Goal: Transaction & Acquisition: Subscribe to service/newsletter

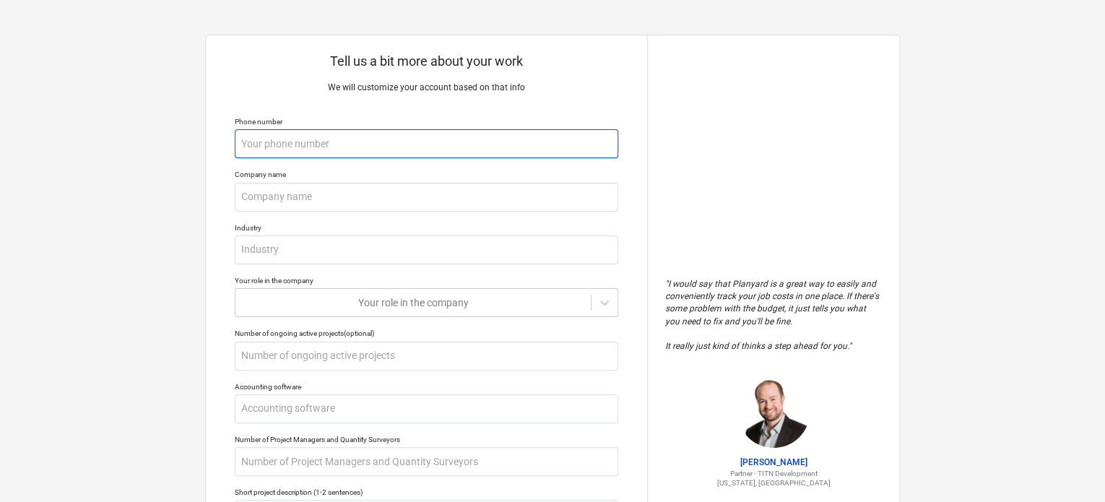
click at [464, 134] on input "text" at bounding box center [427, 143] width 384 height 29
type textarea "x"
type input "0"
type textarea "x"
type input "03"
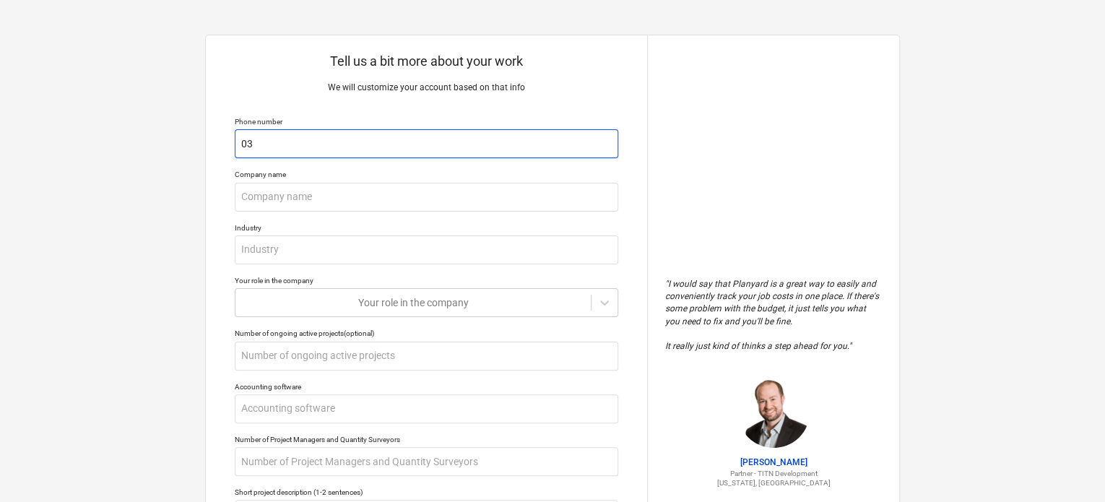
type textarea "x"
type input "030"
type textarea "x"
type input "0309"
type textarea "x"
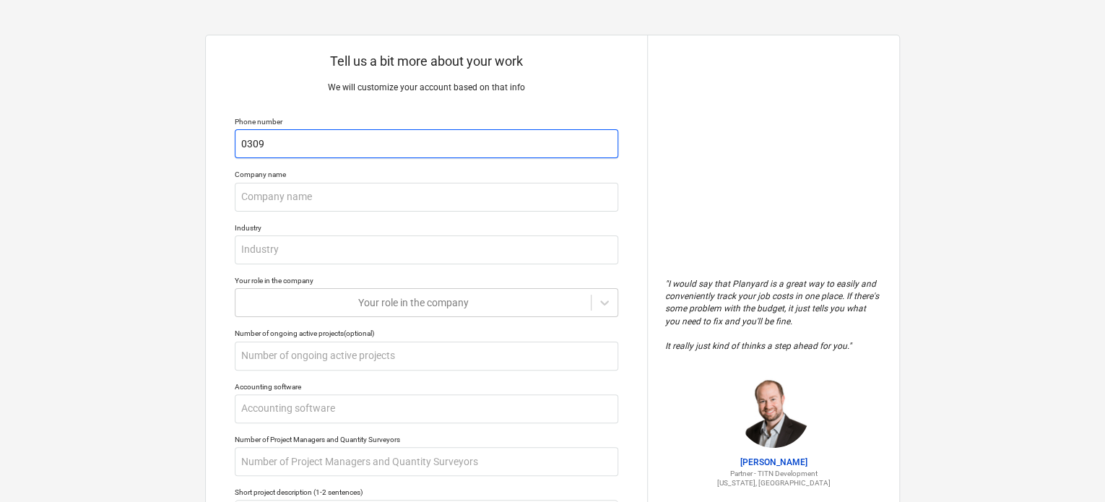
type input "03094"
type textarea "x"
type input "0309461"
type textarea "x"
type input "03094610"
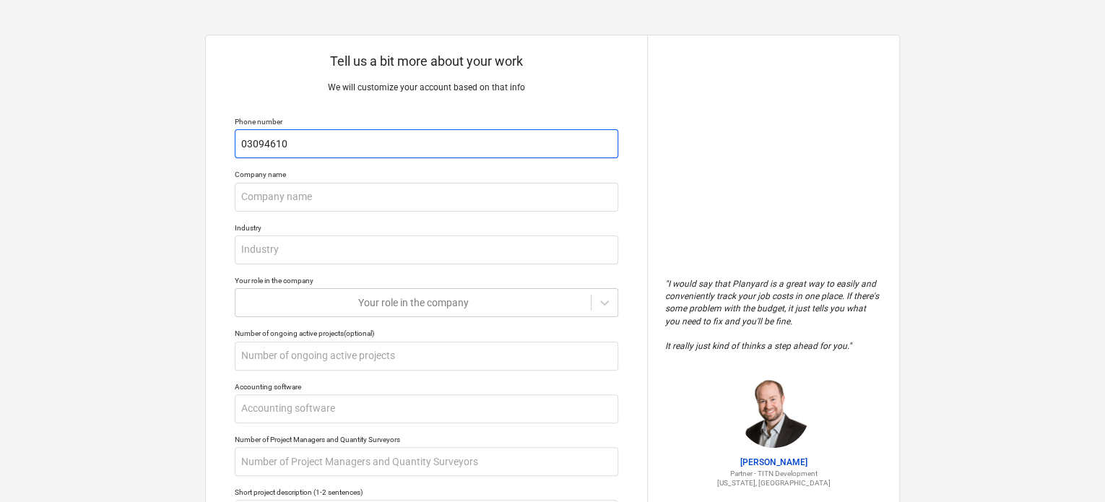
type textarea "x"
type input "030946102"
type textarea "x"
type input "0309461020"
type textarea "x"
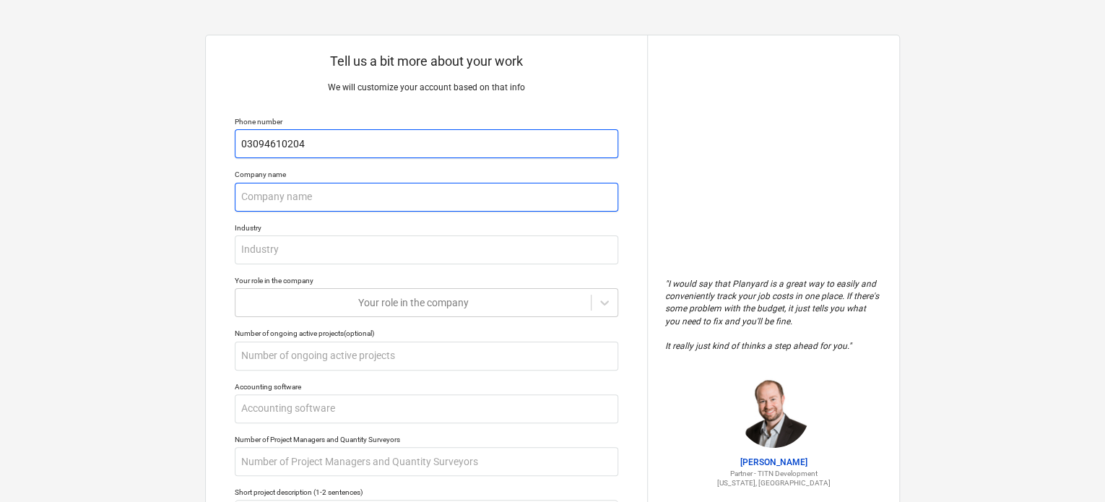
type input "03094610204"
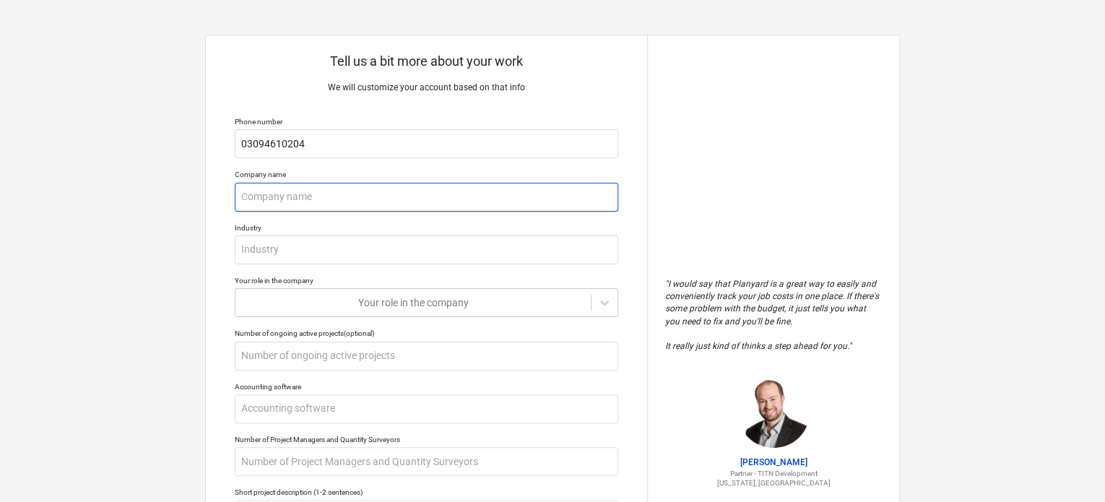
click at [391, 193] on input "text" at bounding box center [427, 197] width 384 height 29
type textarea "x"
type input "NE"
type textarea "x"
type input "NES"
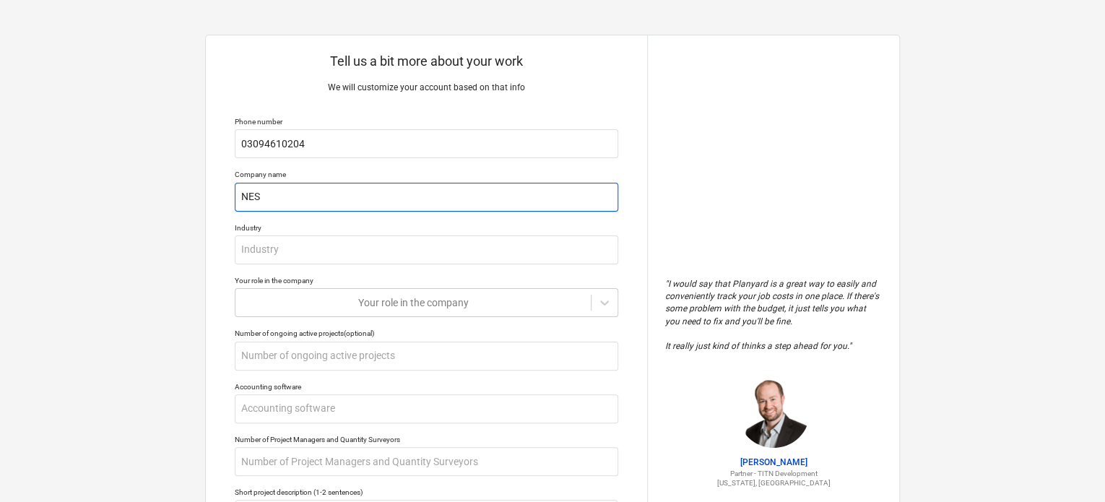
type textarea "x"
type input "NESP"
type textarea "x"
type input "NESPA"
type textarea "x"
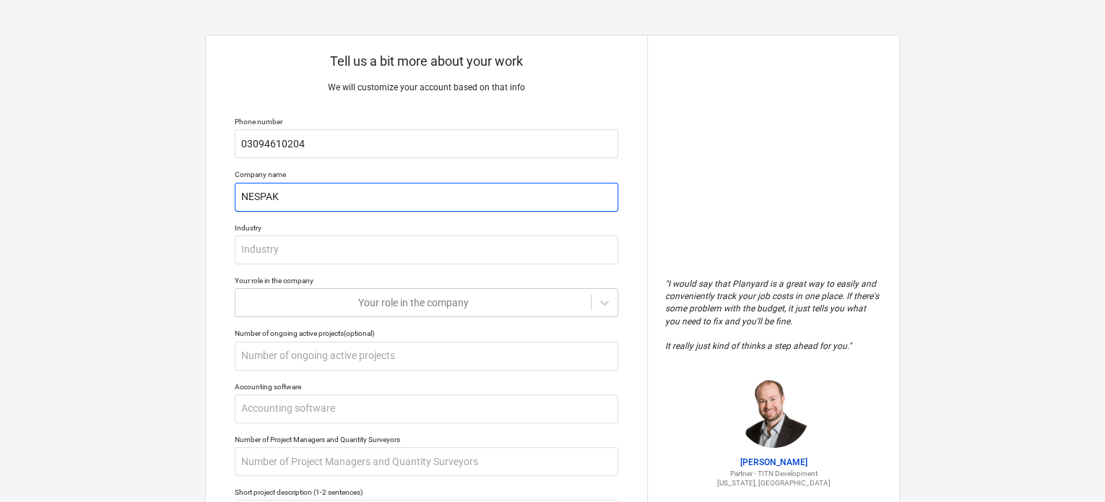
type input "NESPAK"
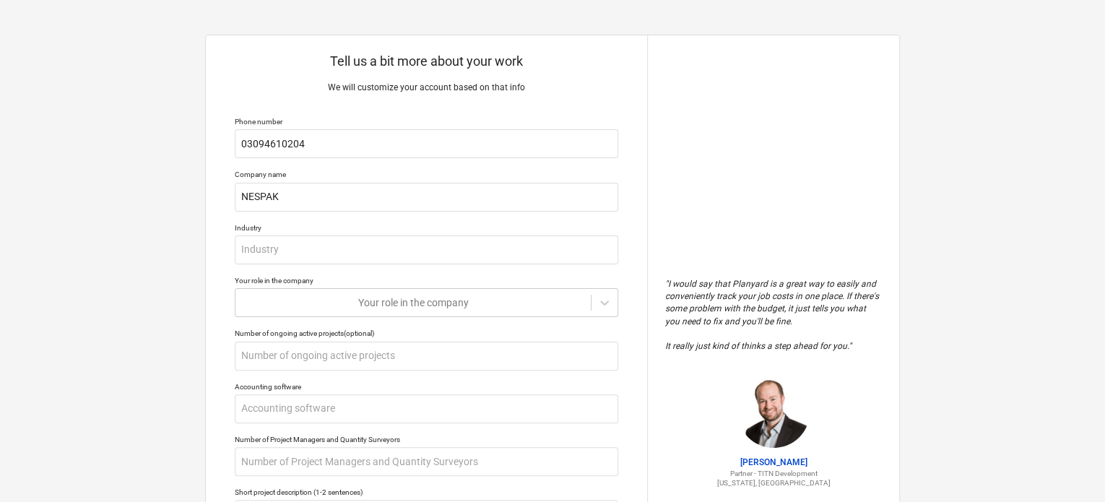
click at [397, 228] on div "Industry" at bounding box center [427, 227] width 384 height 9
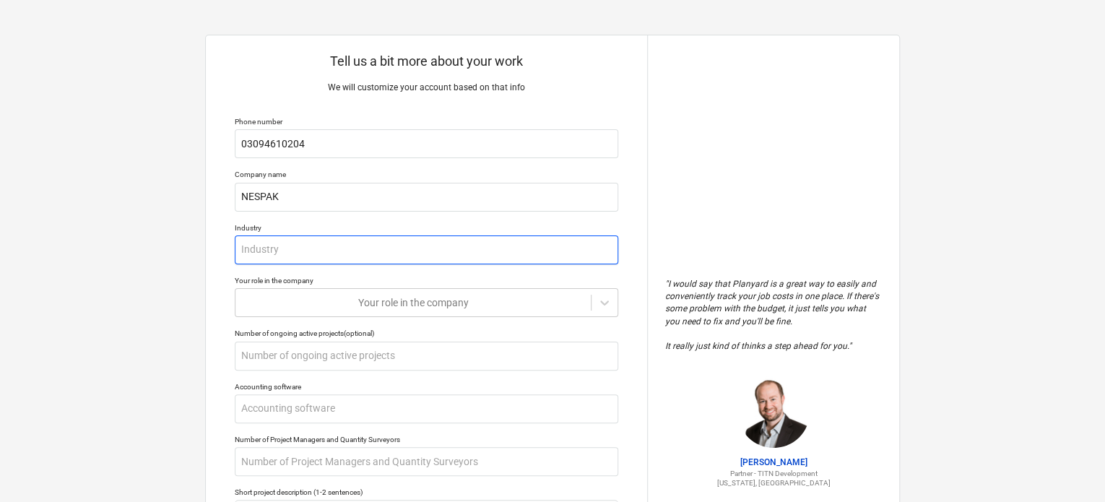
click at [378, 262] on input "text" at bounding box center [427, 249] width 384 height 29
type textarea "x"
type input "C"
type textarea "x"
type input "CO"
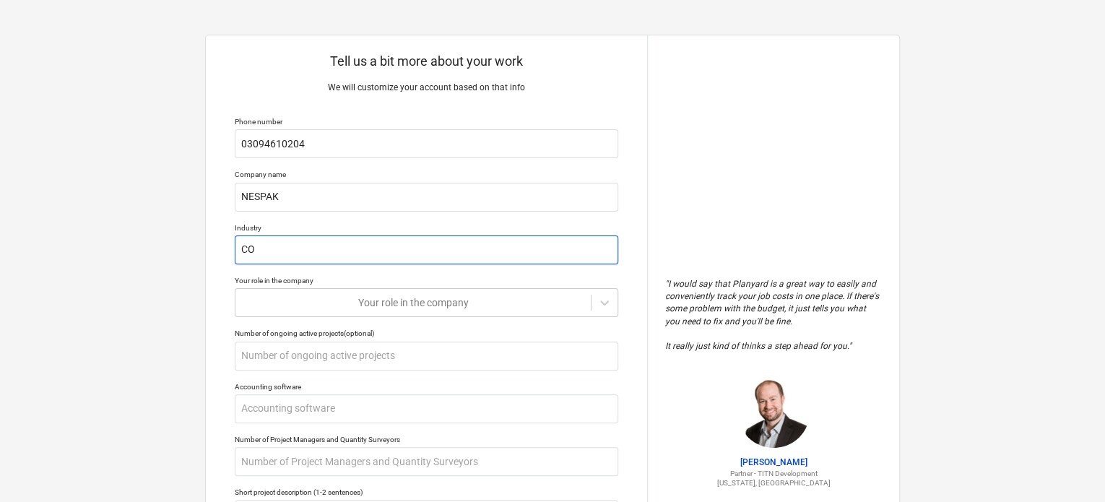
type textarea "x"
type input "CON"
type textarea "x"
type input "CONS"
type textarea "x"
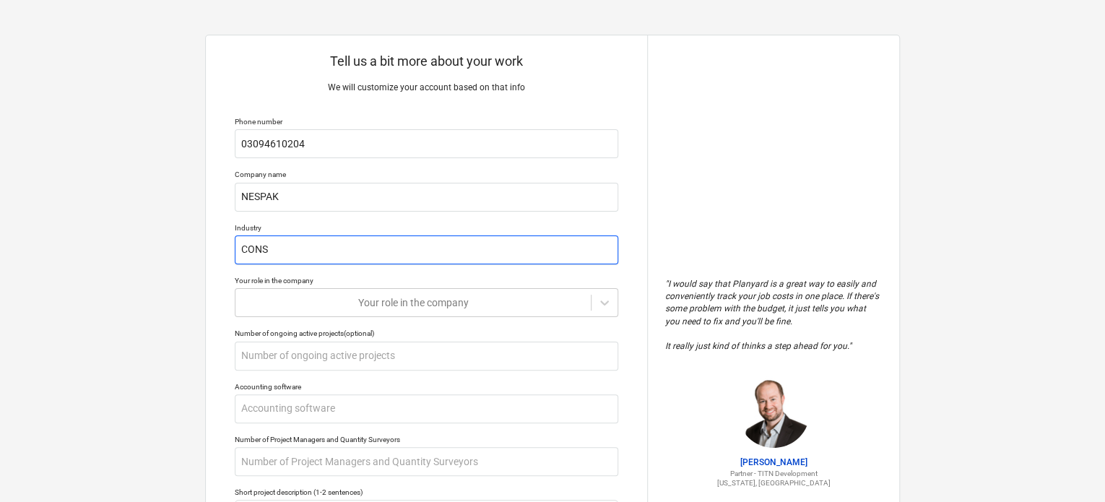
type input "CONST"
type textarea "x"
type input "CONSTR"
type textarea "x"
type input "CONSTRU"
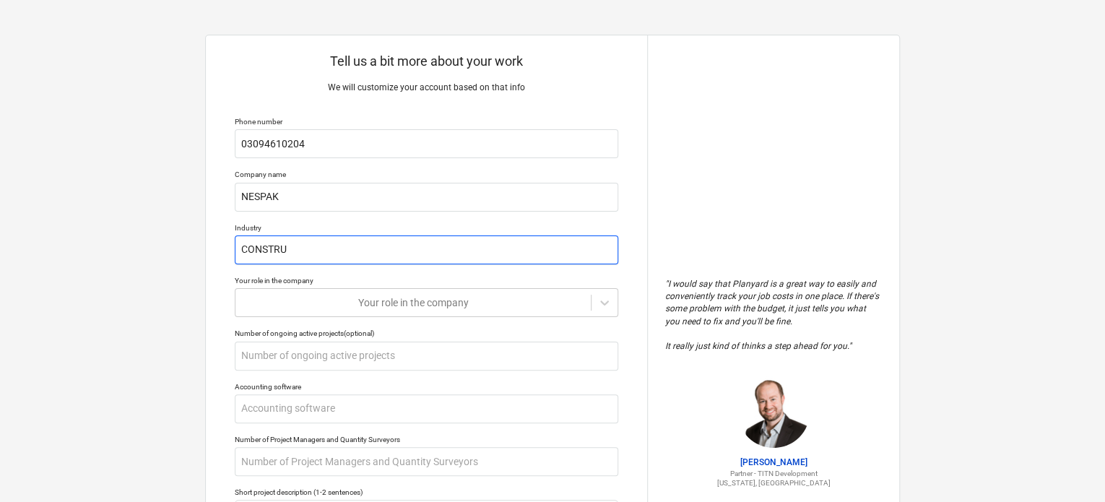
type textarea "x"
type input "CONSTRUC"
type textarea "x"
type input "CONSTRUCT"
type textarea "x"
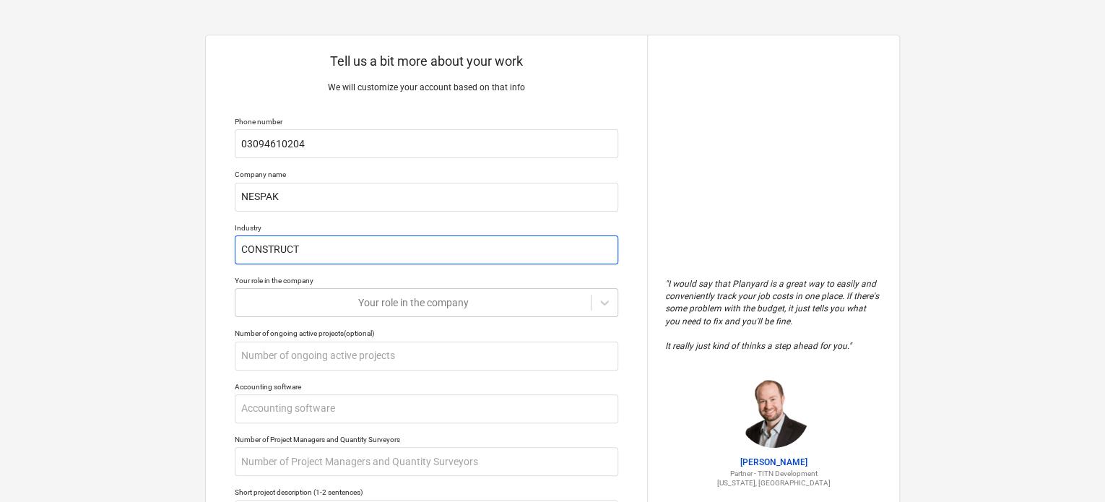
type input "CONSTRUCTI"
type textarea "x"
type input "CONSTRUCTIO"
type textarea "x"
type input "CONSTRUCTIOB"
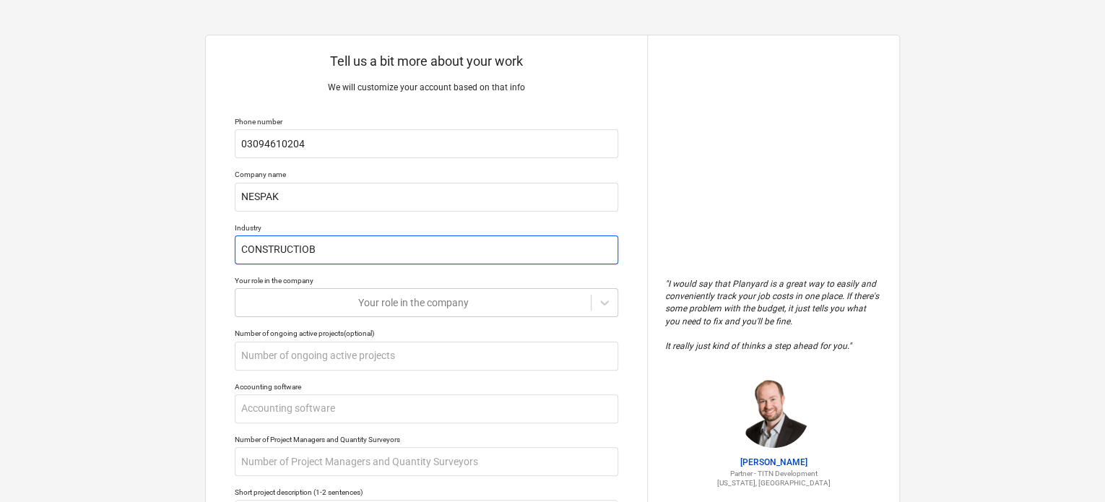
type textarea "x"
type input "CONSTRUCTIO"
type textarea "x"
type input "CONSTRUCTION"
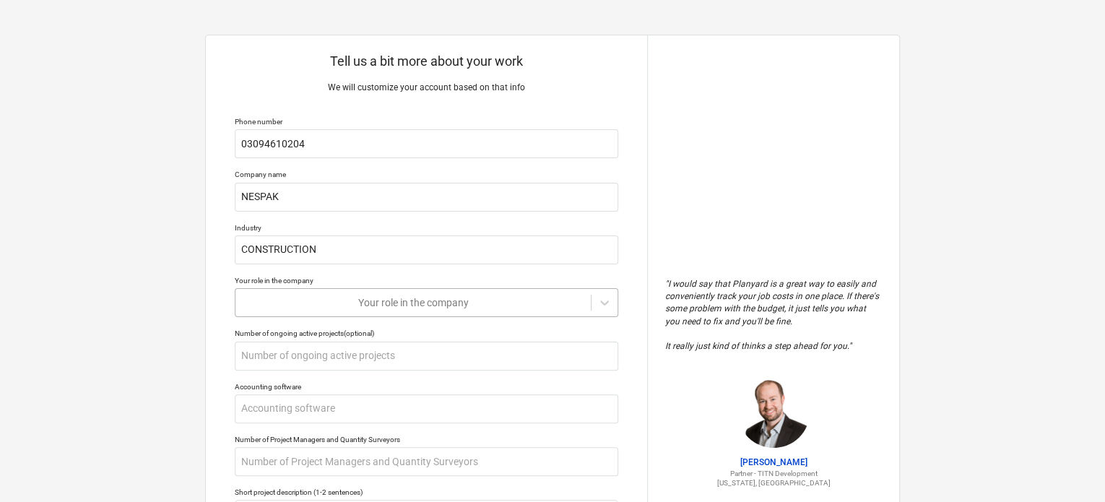
click at [362, 305] on body "Tell us a bit more about your work We will customize your account based on that…" at bounding box center [552, 258] width 1105 height 516
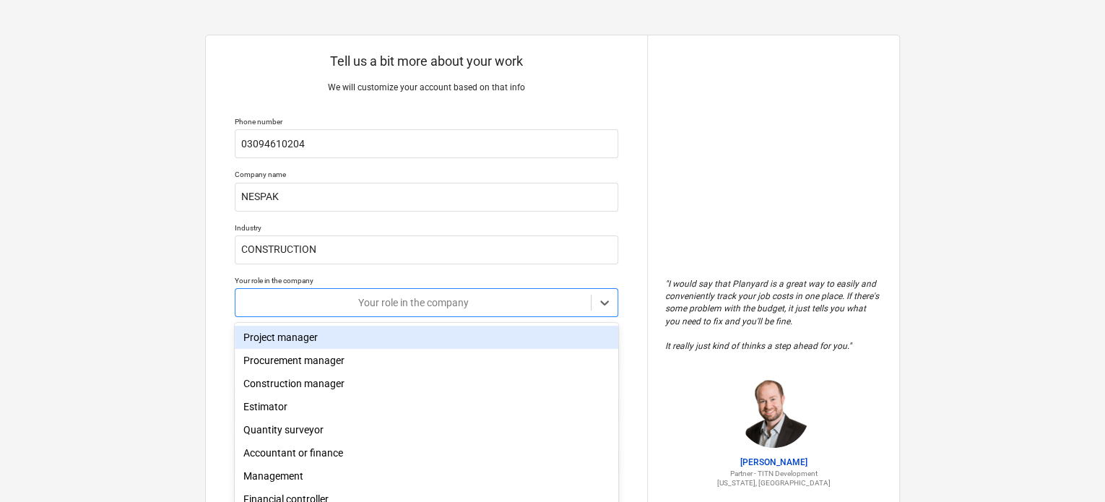
scroll to position [43, 0]
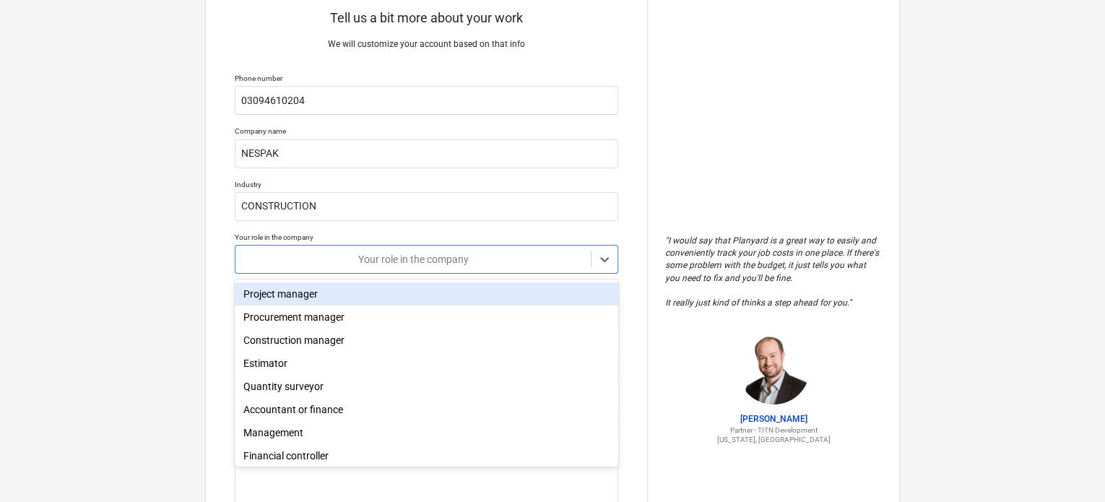
click at [362, 305] on div "Project manager" at bounding box center [427, 293] width 384 height 23
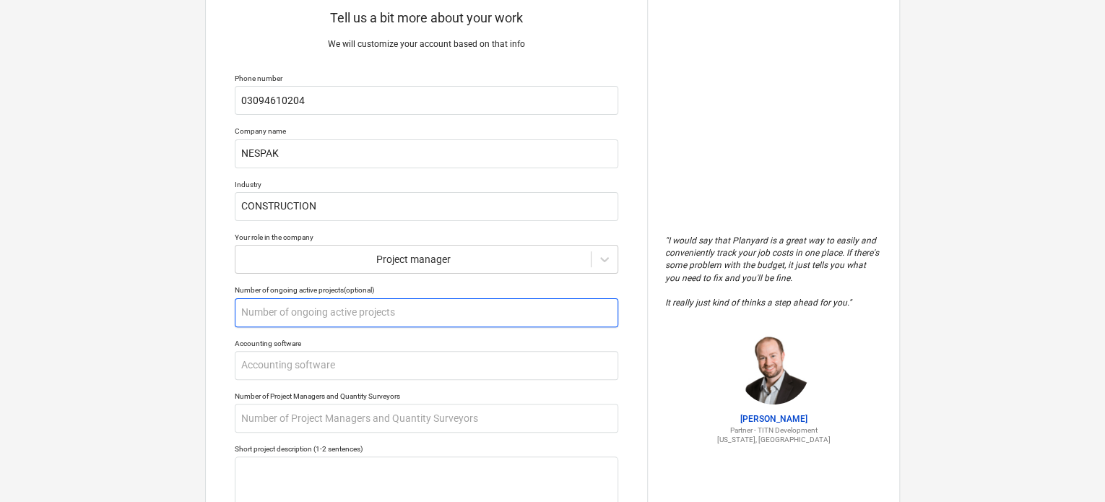
click at [362, 305] on input "text" at bounding box center [427, 312] width 384 height 29
type textarea "x"
type input "1"
type textarea "x"
type input "10"
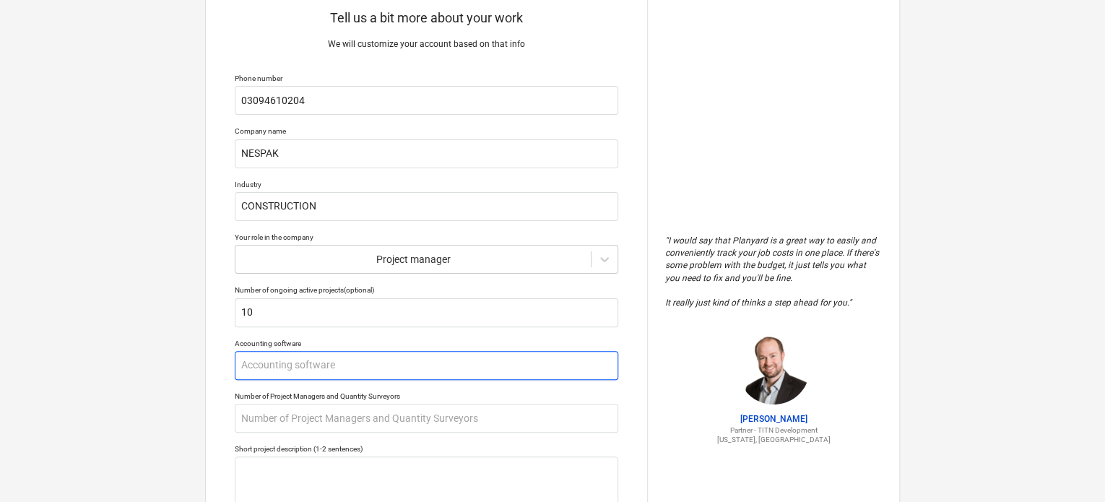
click at [347, 372] on input "text" at bounding box center [427, 365] width 384 height 29
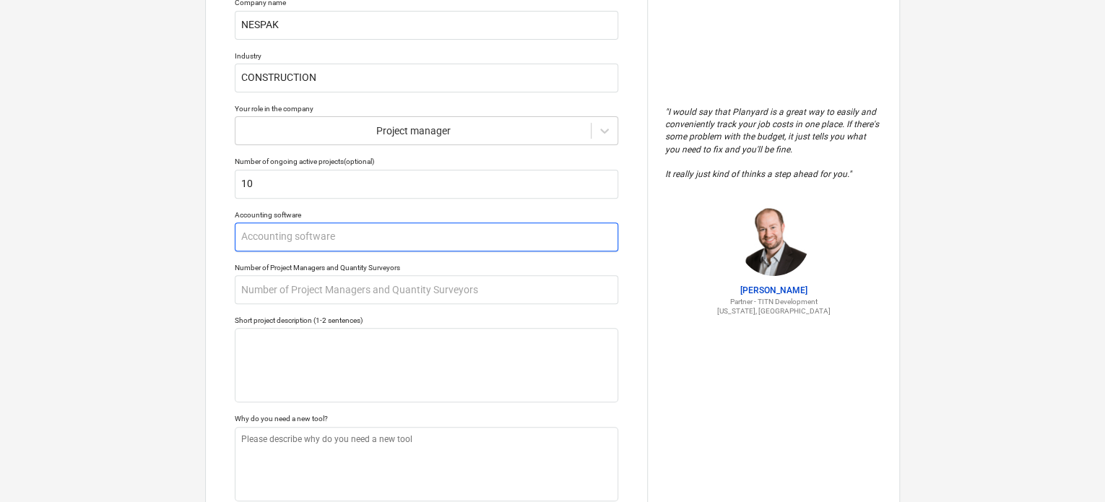
scroll to position [212, 0]
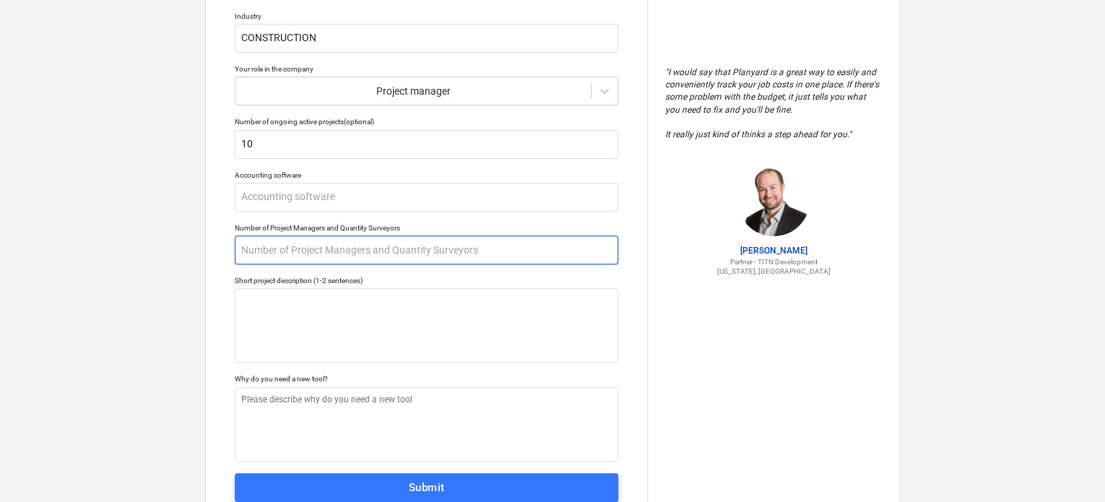
click at [357, 253] on input "text" at bounding box center [427, 249] width 384 height 29
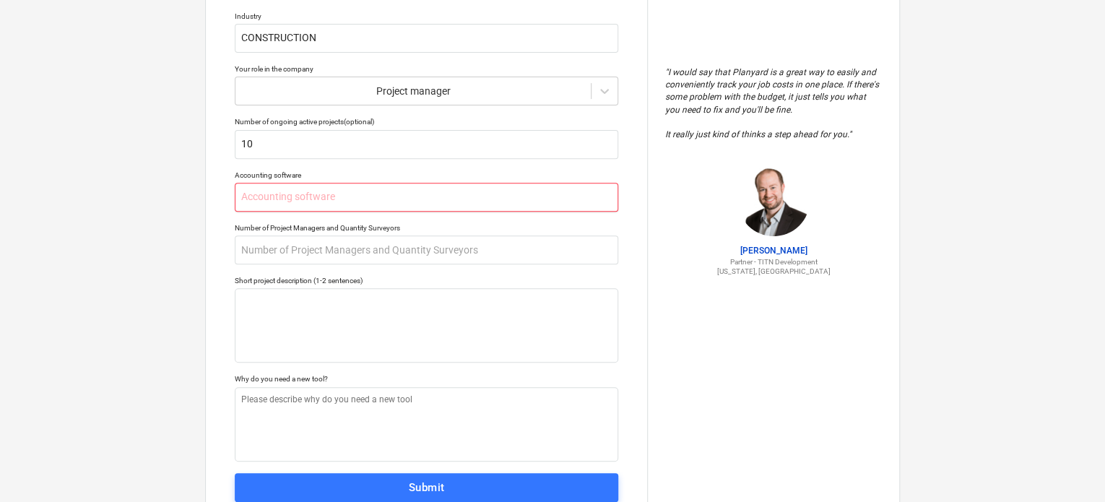
click at [375, 199] on input "text" at bounding box center [427, 197] width 384 height 29
type textarea "x"
type input "P"
type textarea "x"
type input "PM"
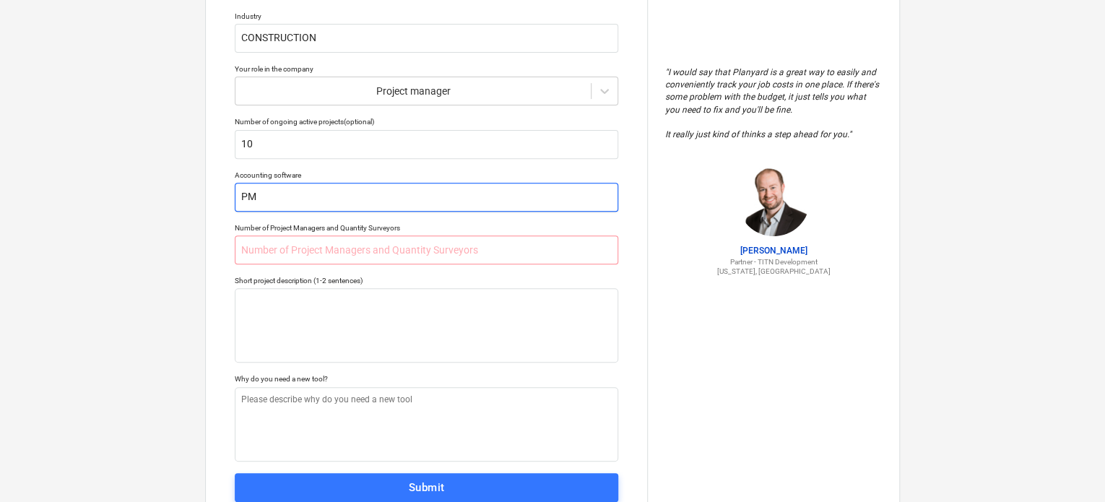
type textarea "x"
type input "PMI"
type textarea "x"
type input "PMIS"
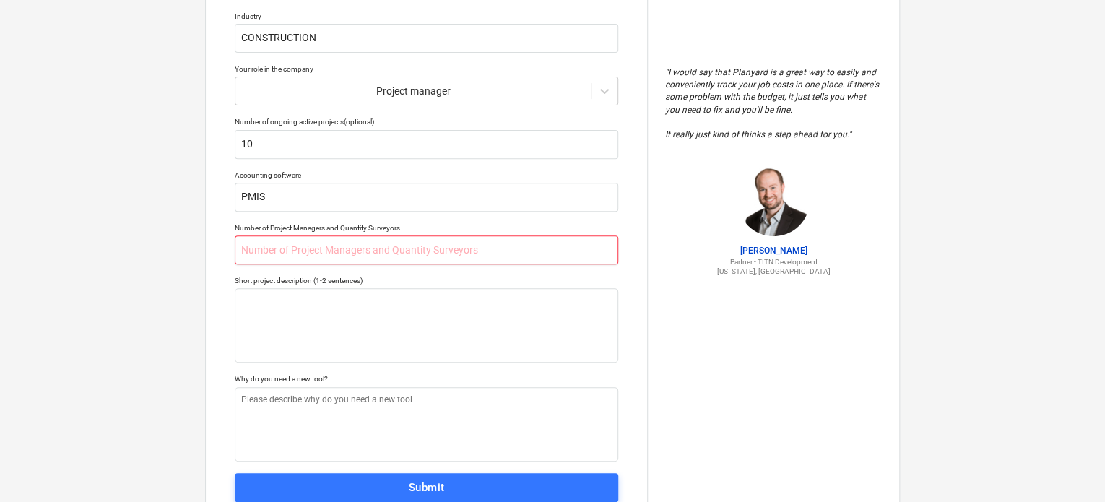
click at [390, 251] on input "text" at bounding box center [427, 249] width 384 height 29
type textarea "x"
type input "1"
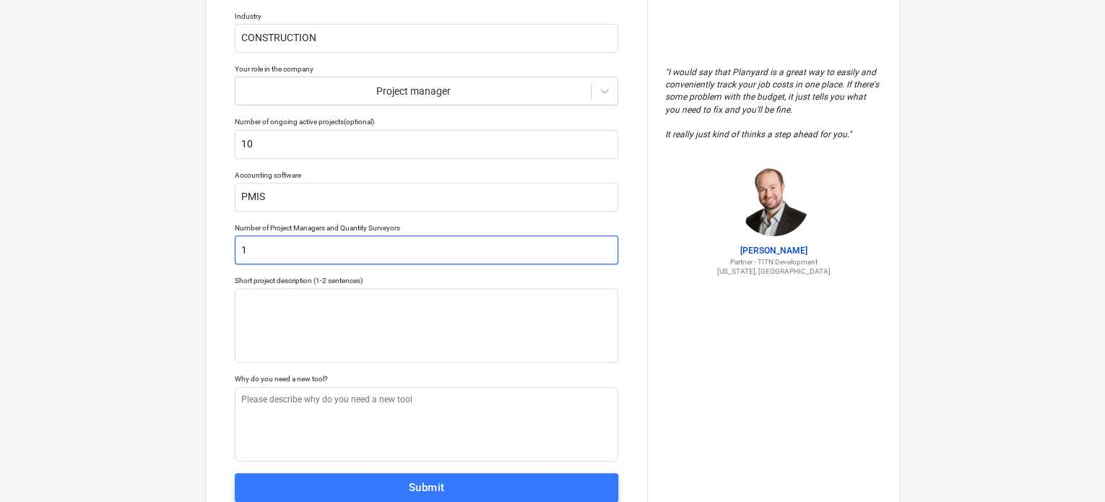
type textarea "x"
type input "10"
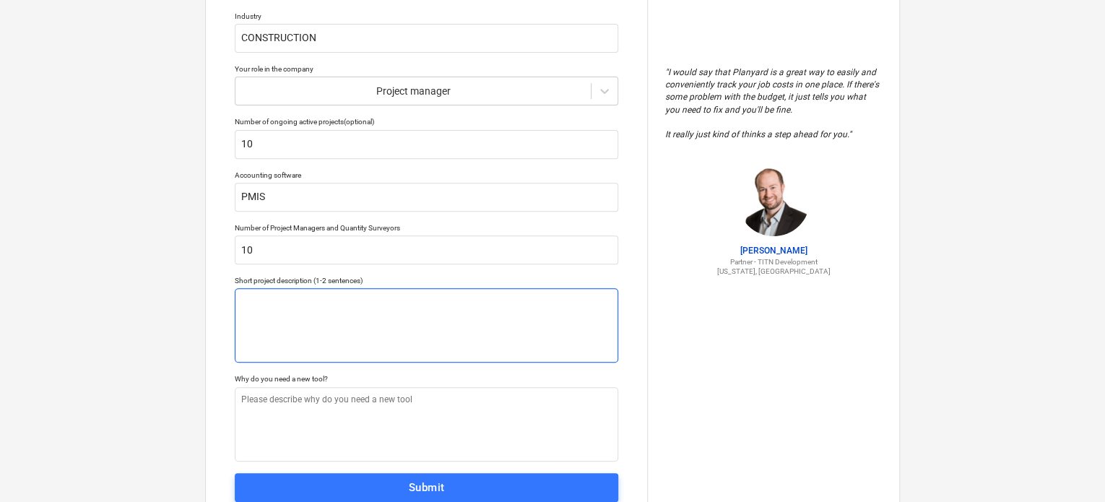
click at [379, 320] on textarea at bounding box center [427, 325] width 384 height 74
type textarea "x"
type textarea "1"
type textarea "x"
type textarea "123"
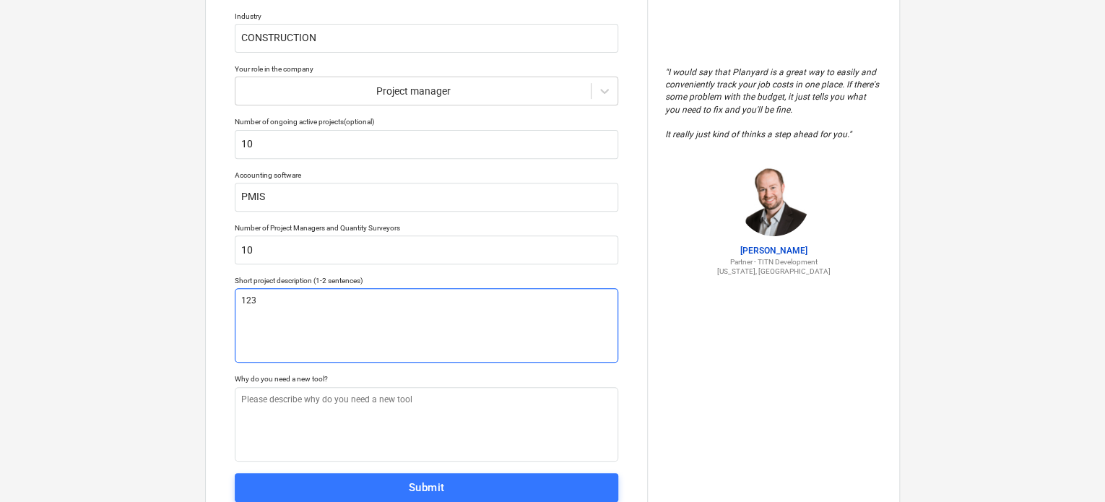
type textarea "x"
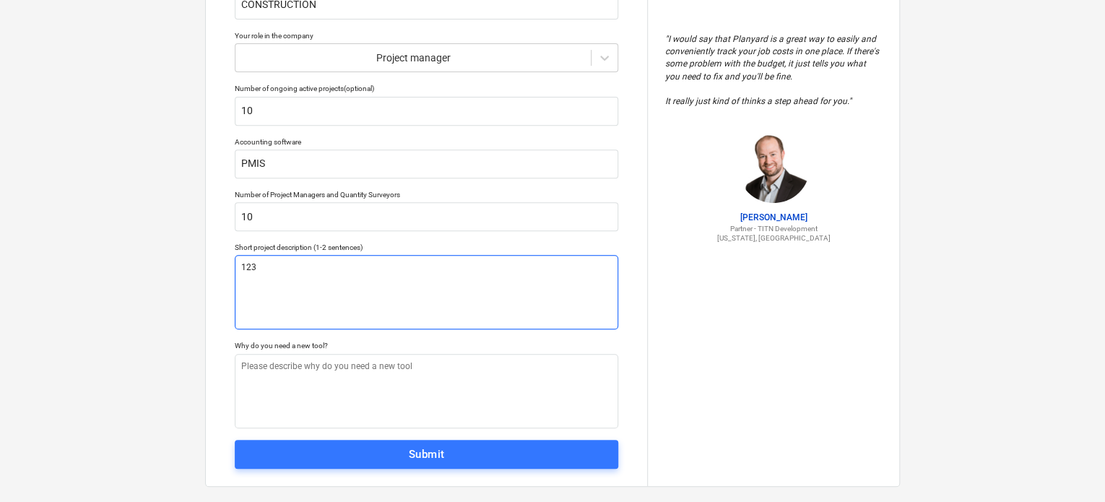
scroll to position [263, 0]
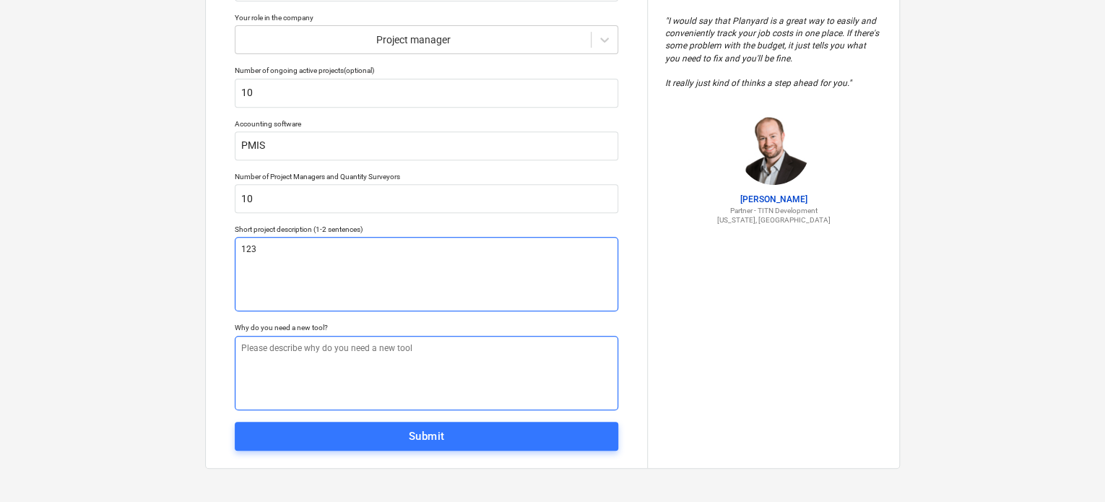
type textarea "123"
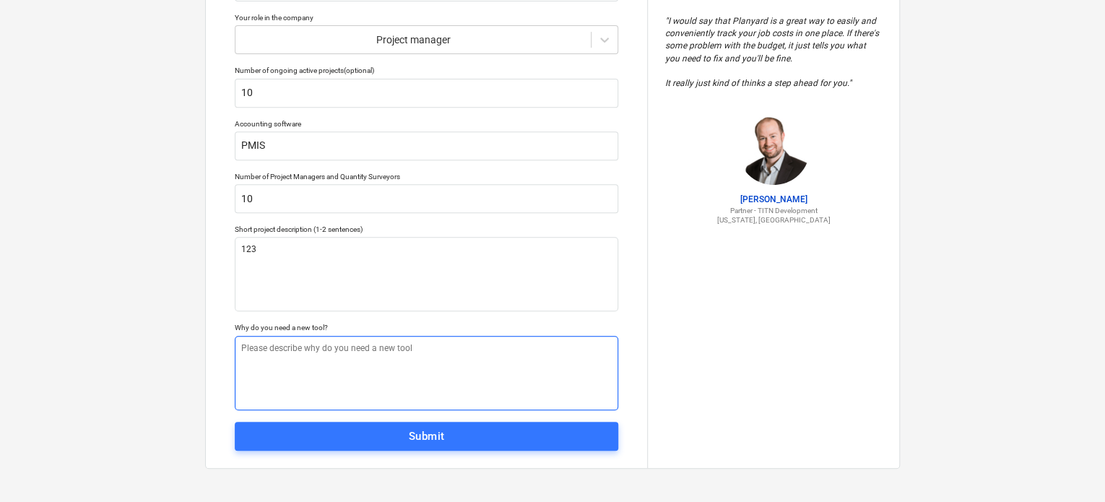
click at [350, 366] on textarea at bounding box center [427, 373] width 384 height 74
type textarea "x"
type textarea "13"
type textarea "x"
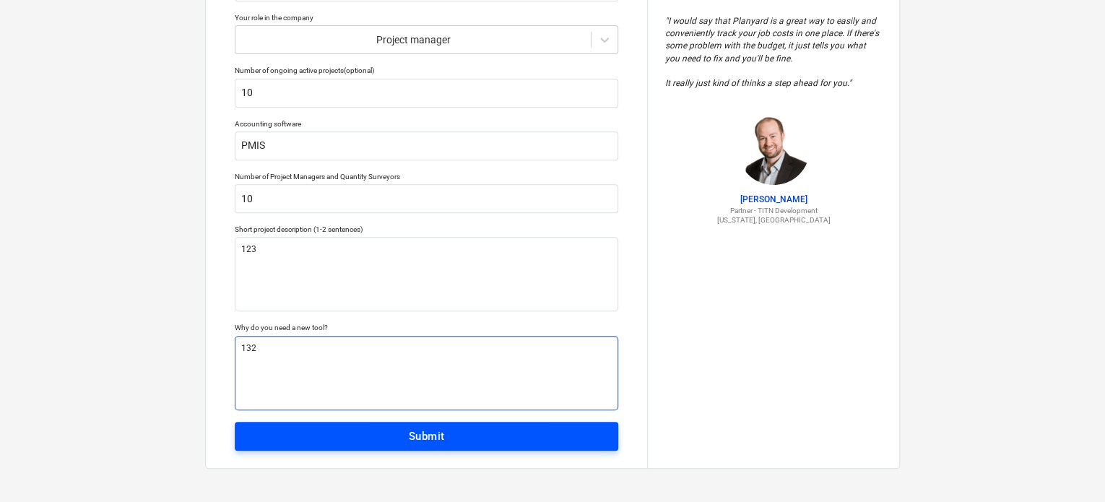
type textarea "132"
click at [395, 424] on button "Submit" at bounding box center [427, 436] width 384 height 29
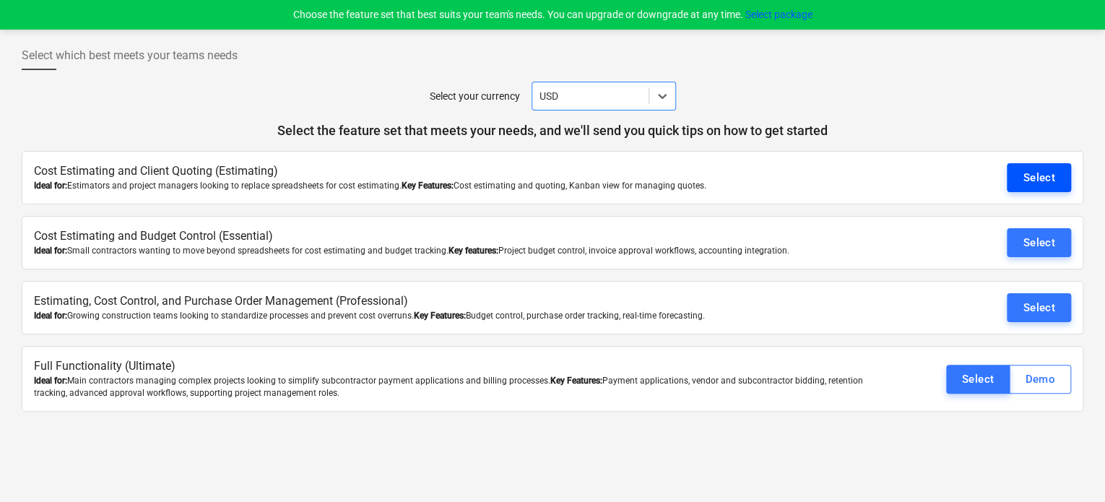
click at [1048, 182] on div "Select" at bounding box center [1039, 177] width 33 height 19
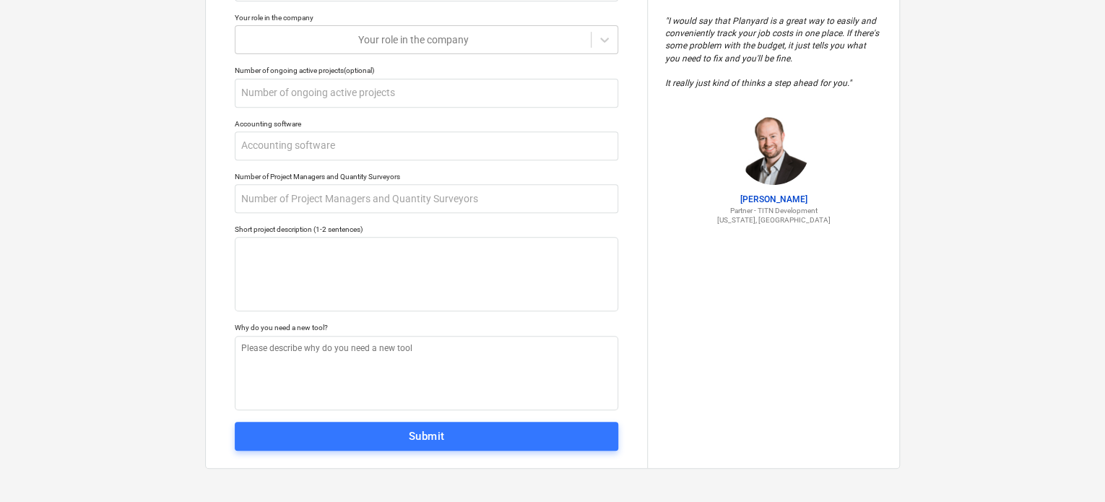
type textarea "x"
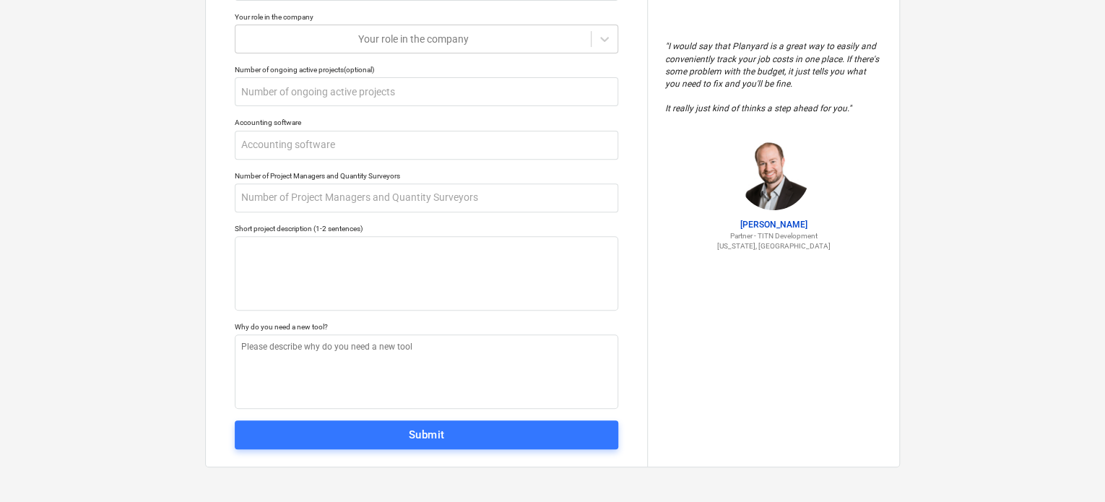
scroll to position [210, 0]
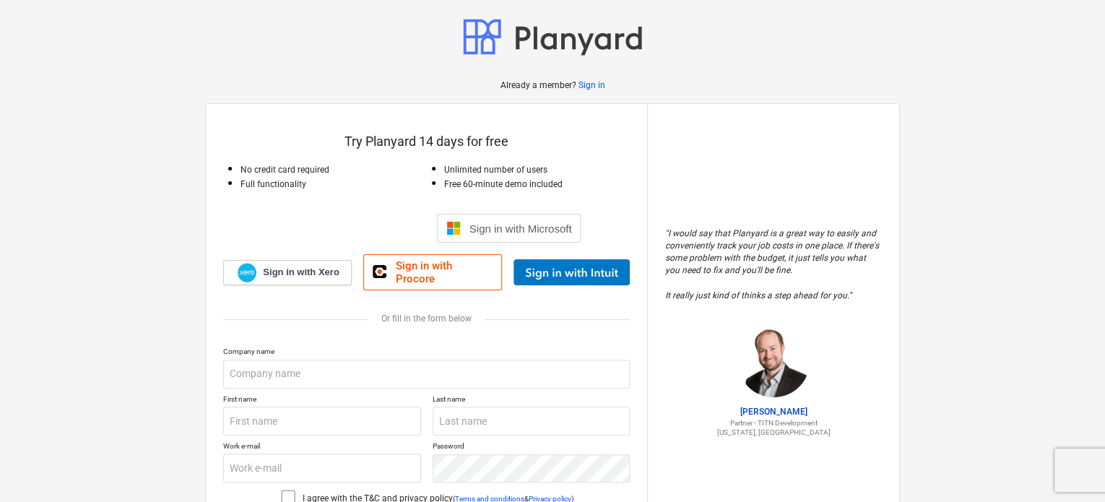
scroll to position [97, 0]
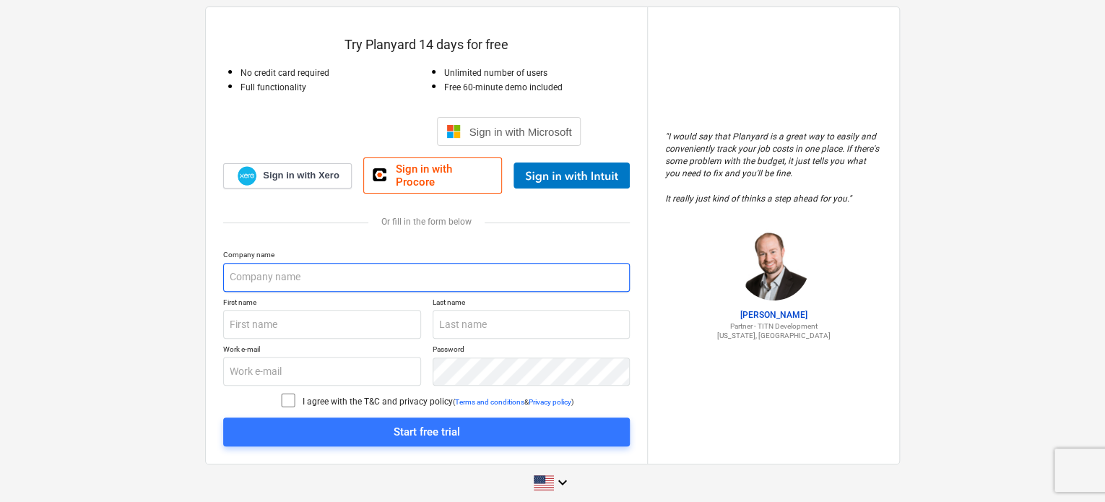
click at [377, 273] on input "text" at bounding box center [426, 277] width 407 height 29
type input "National Engineering Services Pakistan (NESPAK)"
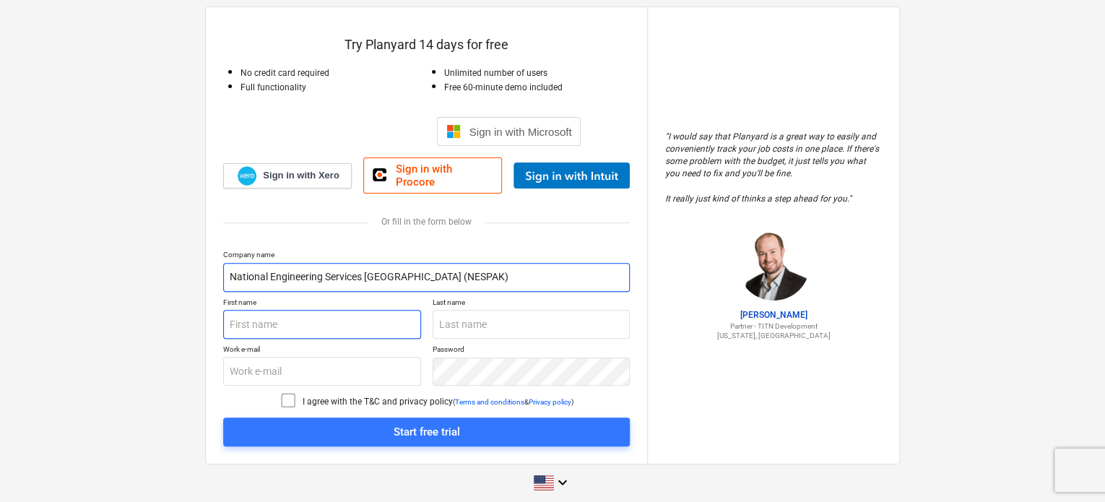
type input "Ibraheem"
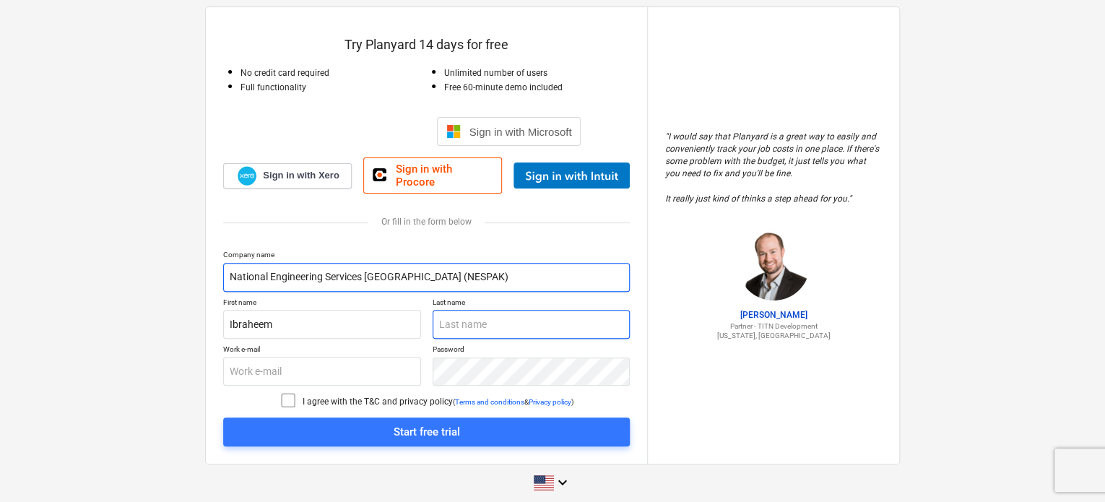
type input "Kamran"
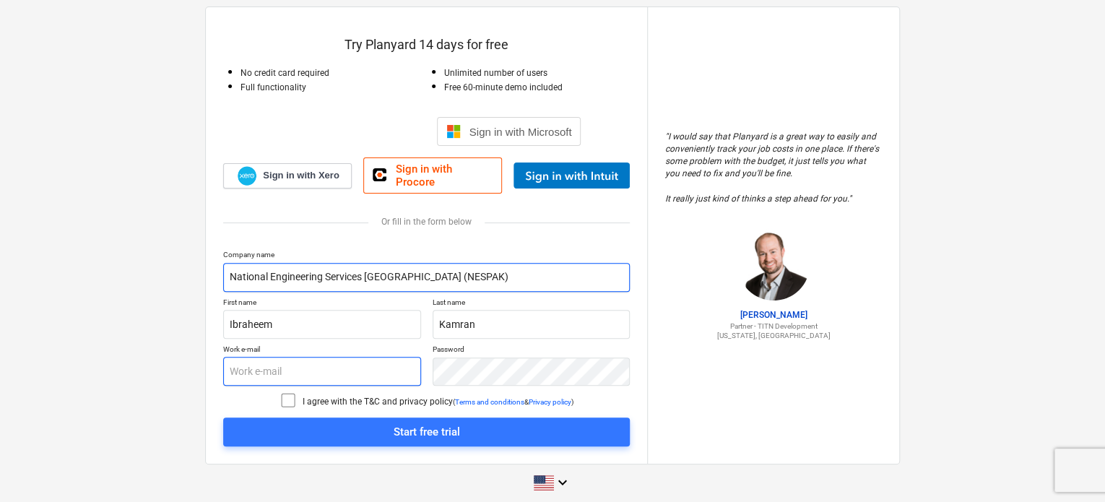
type input "hibraheemkam@gmail.com"
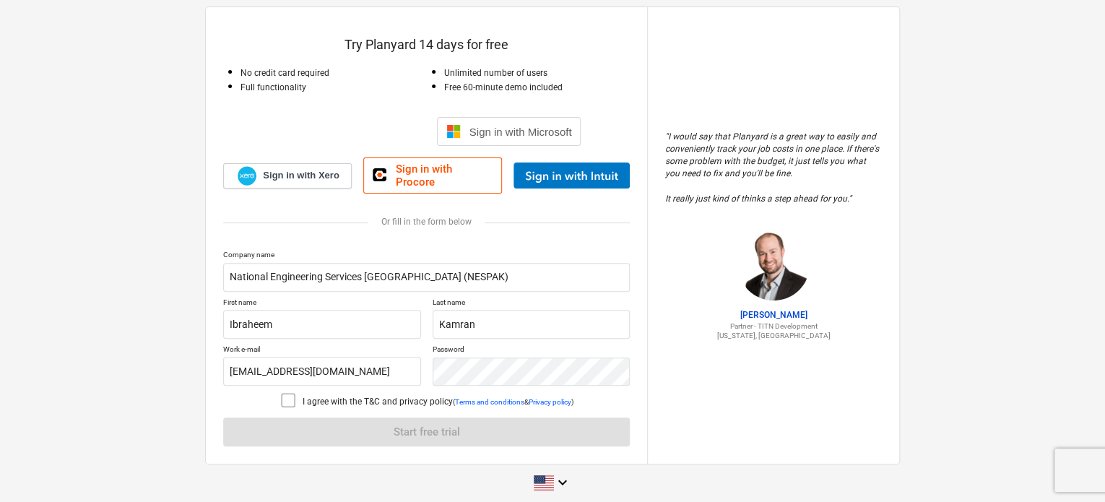
click at [285, 393] on icon at bounding box center [288, 399] width 17 height 17
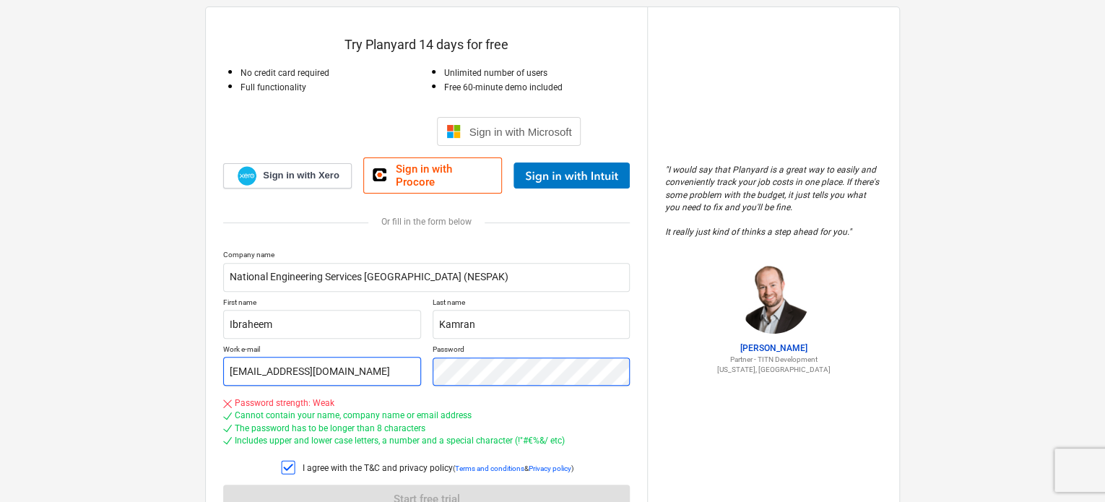
click at [400, 363] on div "Work e-mail hibraheemkam@gmail.com Password" at bounding box center [426, 365] width 407 height 41
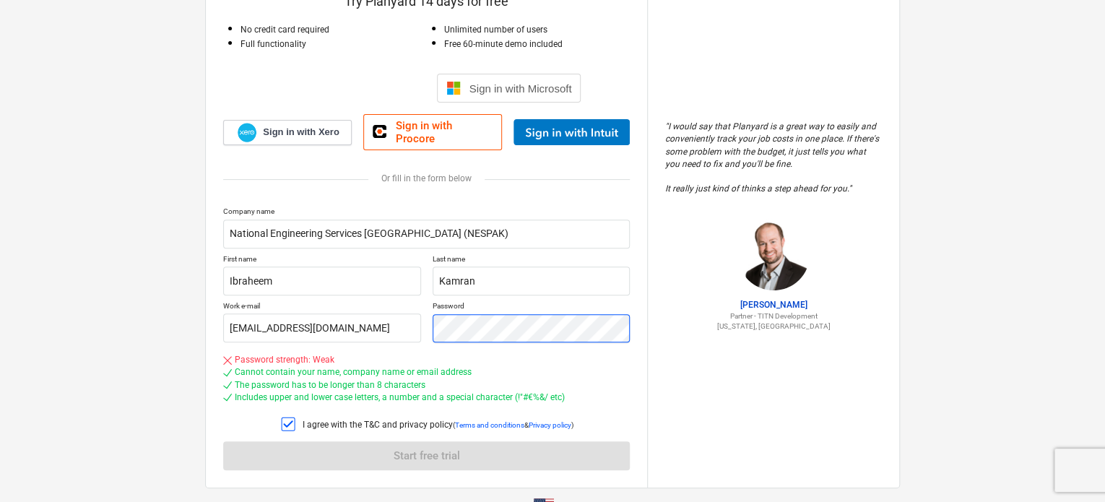
scroll to position [164, 0]
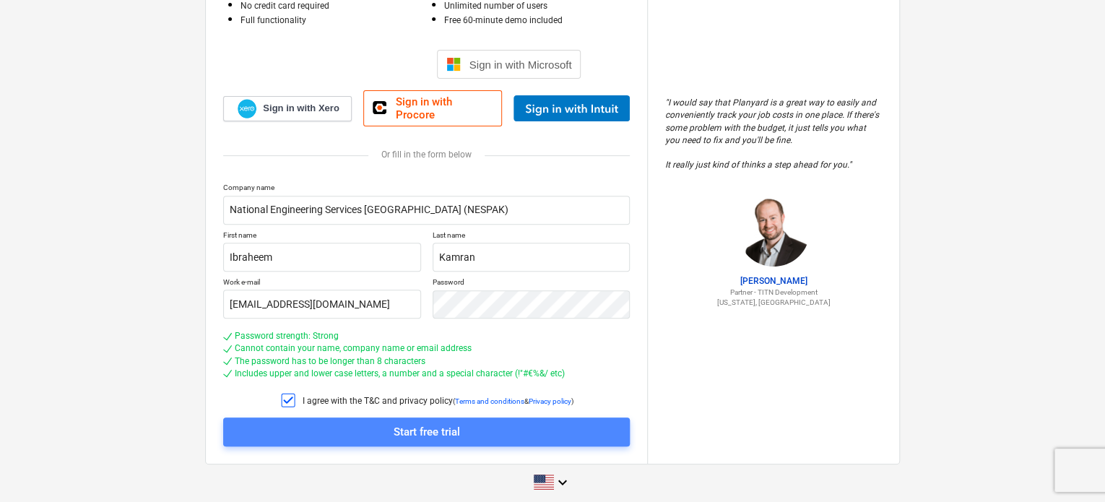
click at [466, 424] on span "Start free trial" at bounding box center [427, 432] width 372 height 19
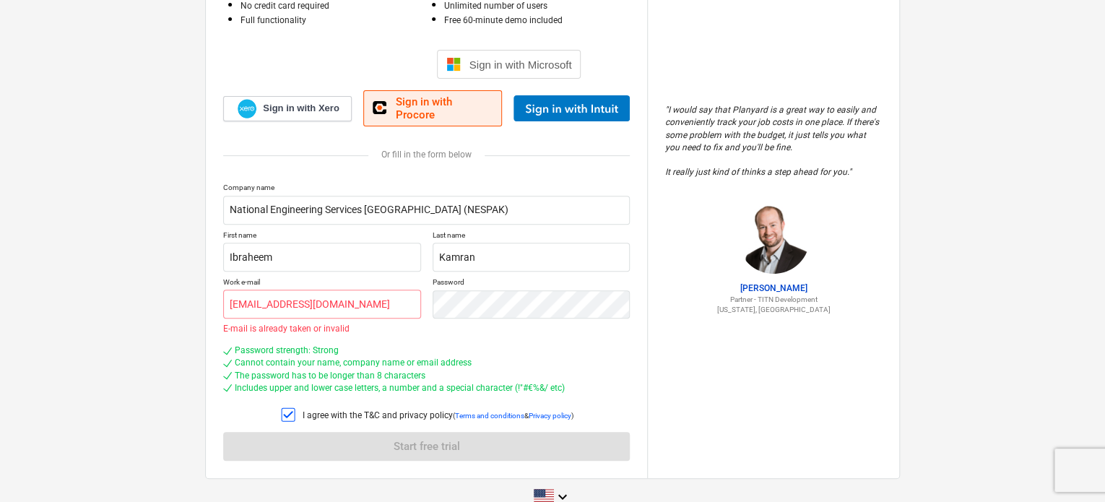
scroll to position [0, 0]
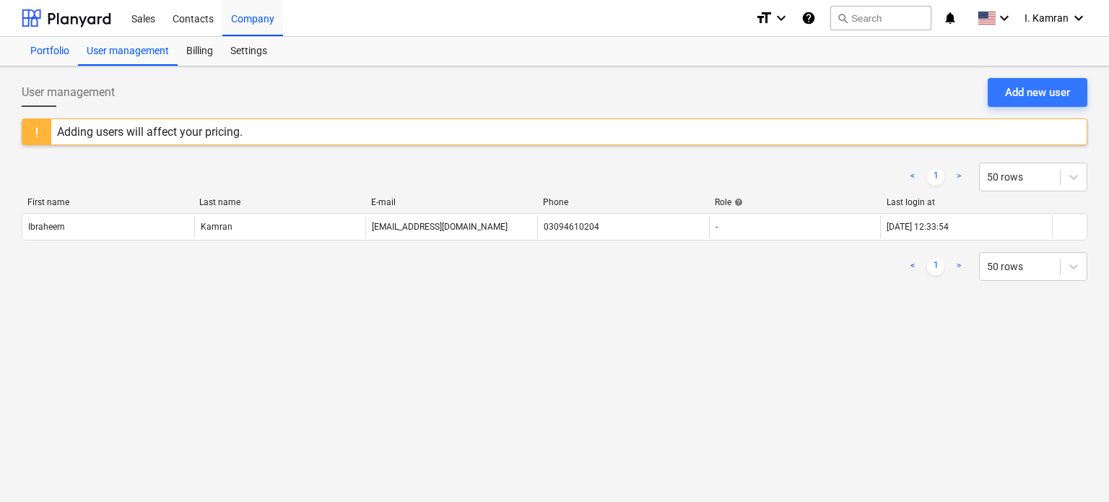
click at [63, 48] on div "Portfolio" at bounding box center [50, 51] width 56 height 29
click at [151, 48] on div "User management" at bounding box center [128, 51] width 100 height 29
click at [202, 46] on div "Billing" at bounding box center [200, 51] width 44 height 29
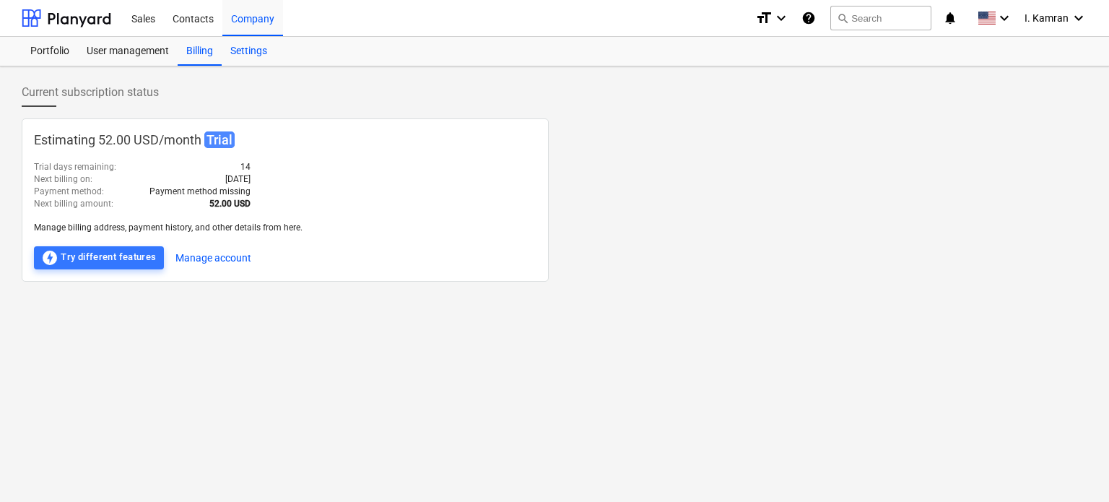
click at [238, 54] on div "Settings" at bounding box center [249, 51] width 54 height 29
